Goal: Find specific page/section: Find specific page/section

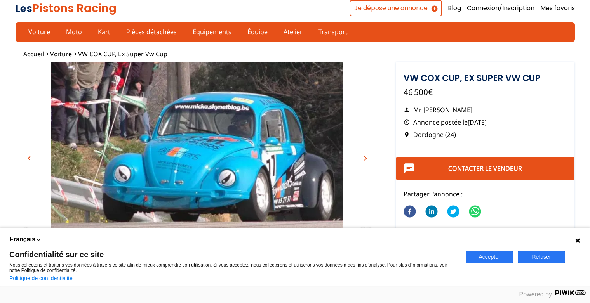
click at [367, 159] on span "chevron_right" at bounding box center [365, 158] width 9 height 9
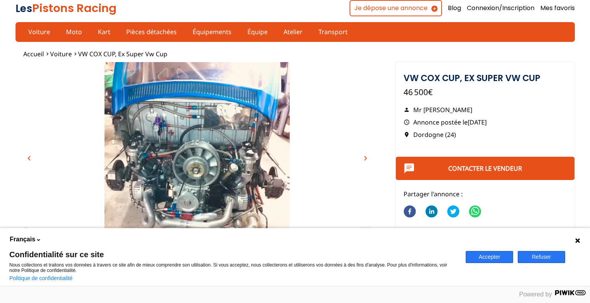
click at [364, 159] on span "chevron_right" at bounding box center [365, 158] width 9 height 9
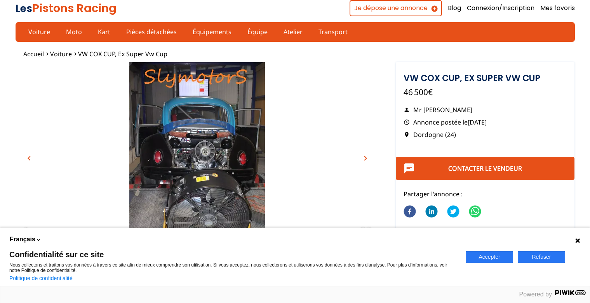
click at [364, 159] on span "chevron_right" at bounding box center [365, 158] width 9 height 9
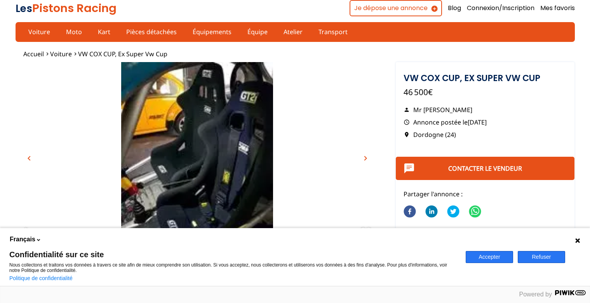
click at [364, 158] on span "chevron_right" at bounding box center [365, 158] width 9 height 9
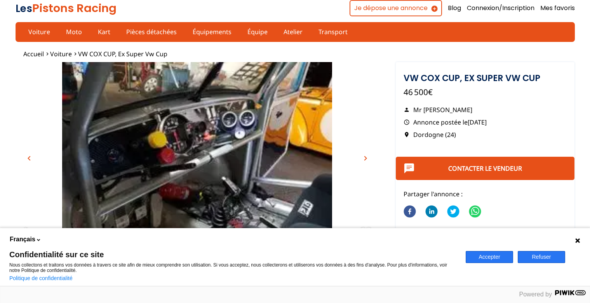
click at [364, 158] on span "chevron_right" at bounding box center [365, 158] width 9 height 9
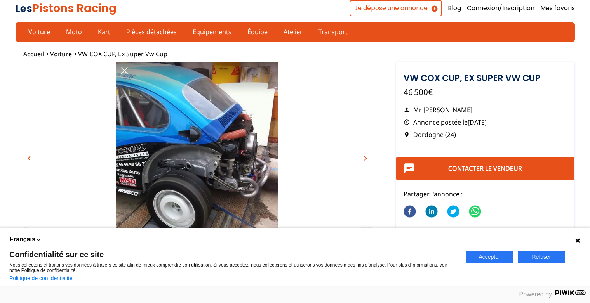
click at [364, 158] on span "chevron_right" at bounding box center [365, 158] width 9 height 9
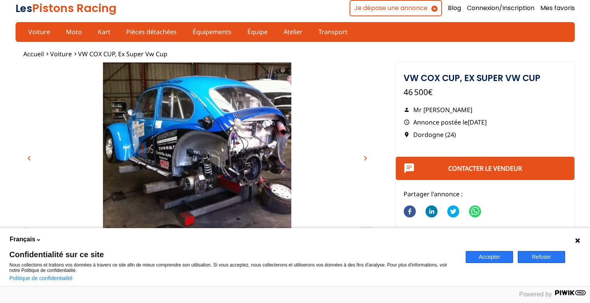
click at [364, 158] on span "chevron_right" at bounding box center [365, 158] width 9 height 9
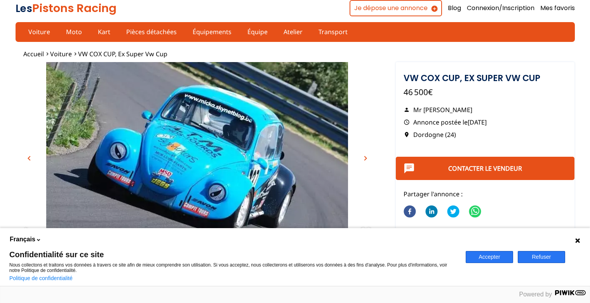
click at [364, 158] on span "chevron_right" at bounding box center [365, 158] width 9 height 9
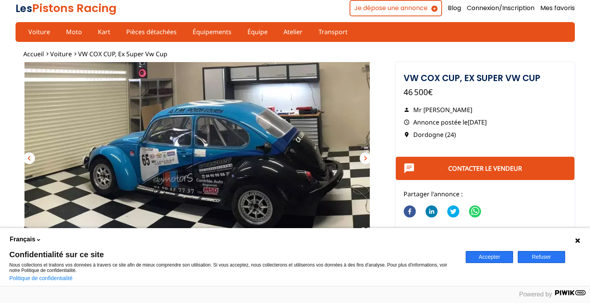
click at [364, 158] on span "chevron_right" at bounding box center [365, 158] width 9 height 9
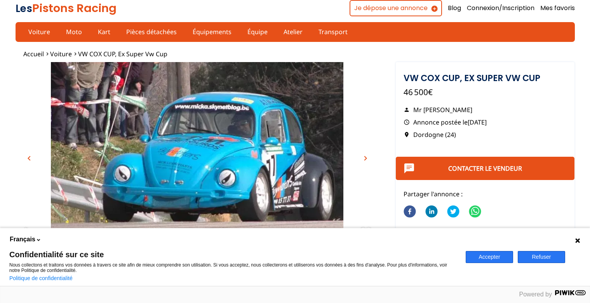
drag, startPoint x: 423, startPoint y: 111, endPoint x: 473, endPoint y: 109, distance: 50.1
click at [473, 109] on p "Mr [PERSON_NAME]" at bounding box center [486, 110] width 164 height 9
